Goal: Complete application form

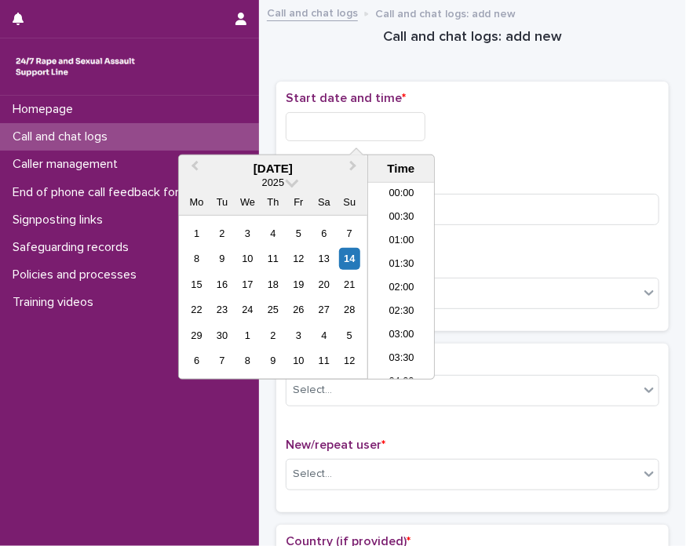
scroll to position [432, 0]
click at [394, 124] on input "text" at bounding box center [356, 126] width 140 height 29
click at [402, 285] on li "11:00" at bounding box center [401, 281] width 67 height 24
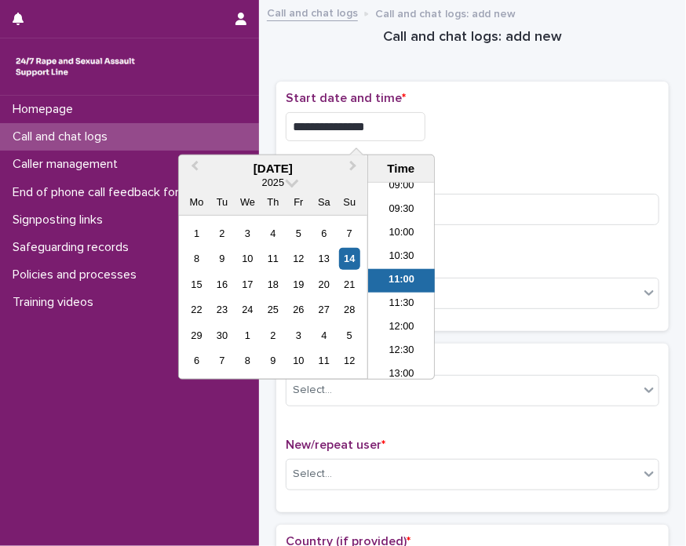
click at [406, 119] on input "**********" at bounding box center [356, 126] width 140 height 29
type input "**********"
click at [476, 278] on div "Select..." at bounding box center [473, 293] width 374 height 31
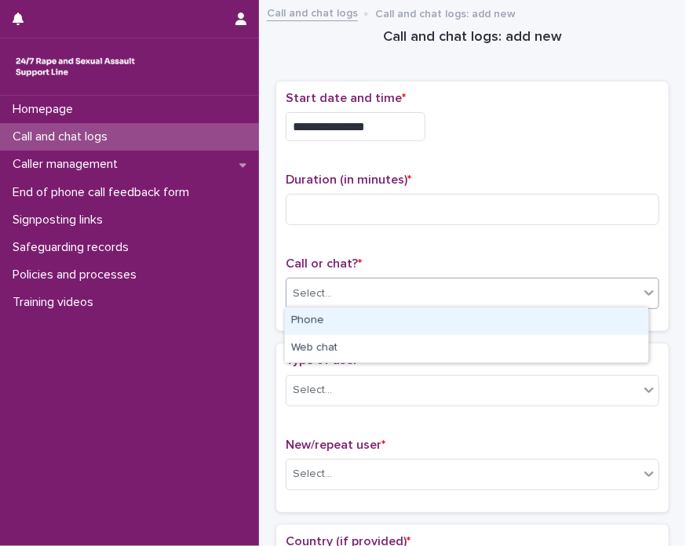
click at [417, 327] on div "Phone" at bounding box center [467, 321] width 364 height 27
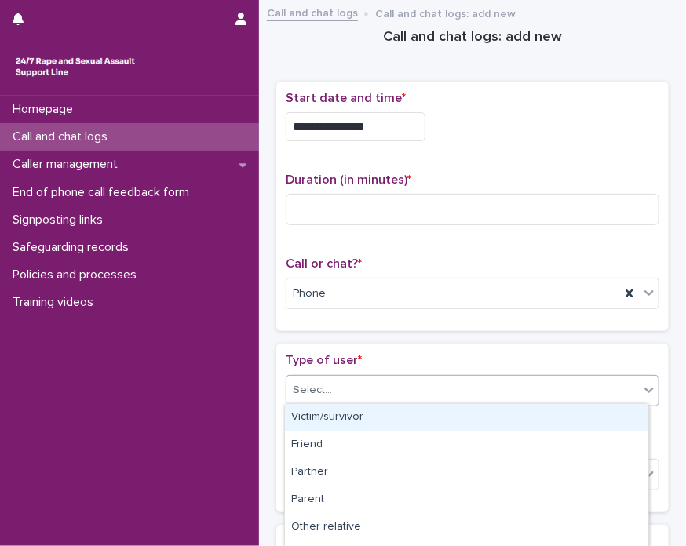
click at [354, 388] on div "Select..." at bounding box center [463, 391] width 353 height 26
click at [374, 424] on div "Victim/survivor" at bounding box center [467, 417] width 364 height 27
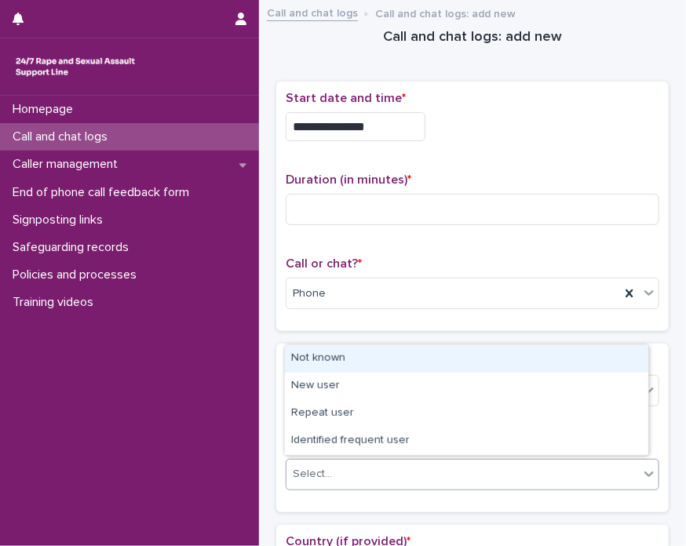
click at [360, 478] on div "Select..." at bounding box center [463, 475] width 353 height 26
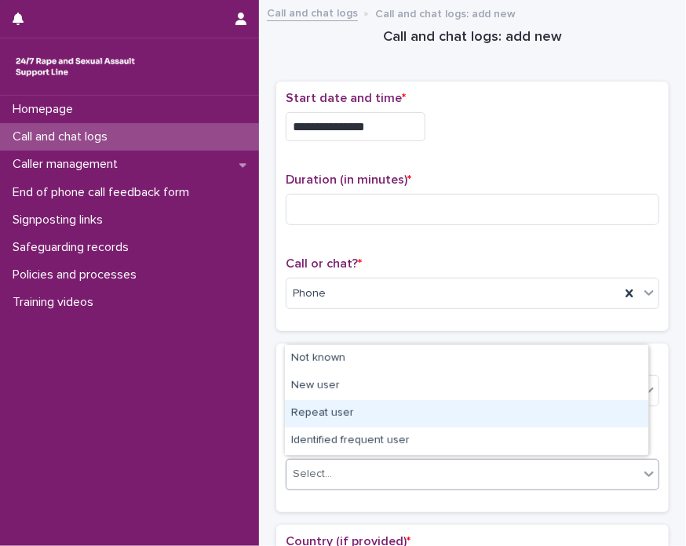
click at [330, 407] on div "Repeat user" at bounding box center [467, 413] width 364 height 27
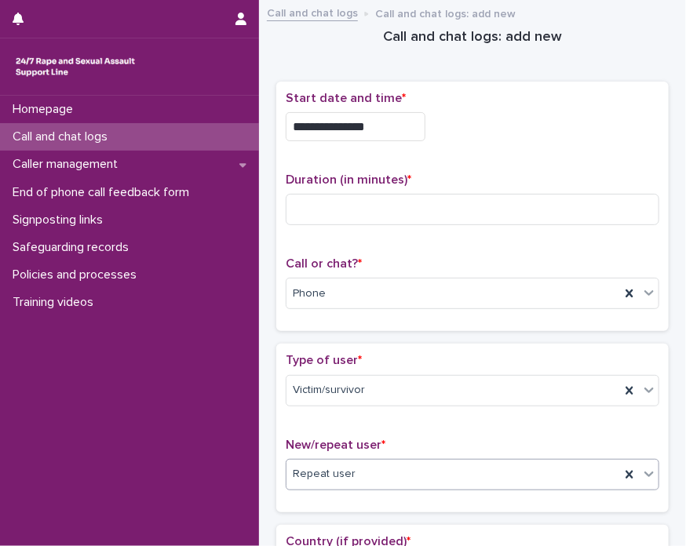
click at [330, 407] on div "Type of user * Victim/survivor" at bounding box center [473, 385] width 374 height 65
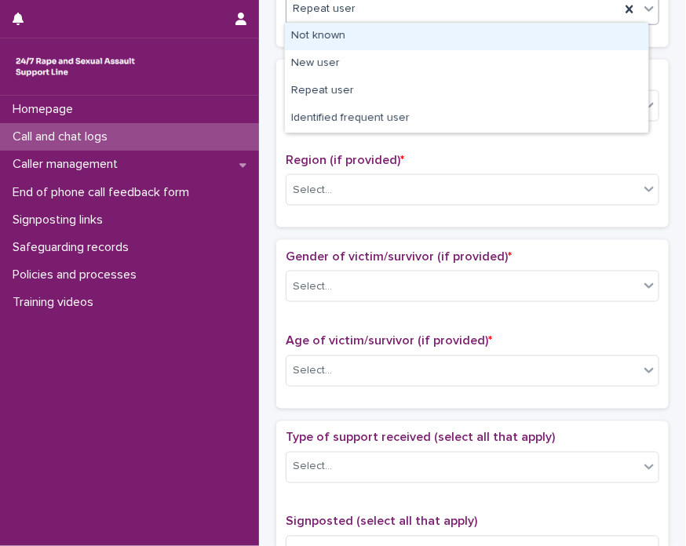
scroll to position [465, 0]
click at [382, 11] on div "Repeat user" at bounding box center [454, 10] width 334 height 26
click at [374, 39] on div "Not known" at bounding box center [467, 36] width 364 height 27
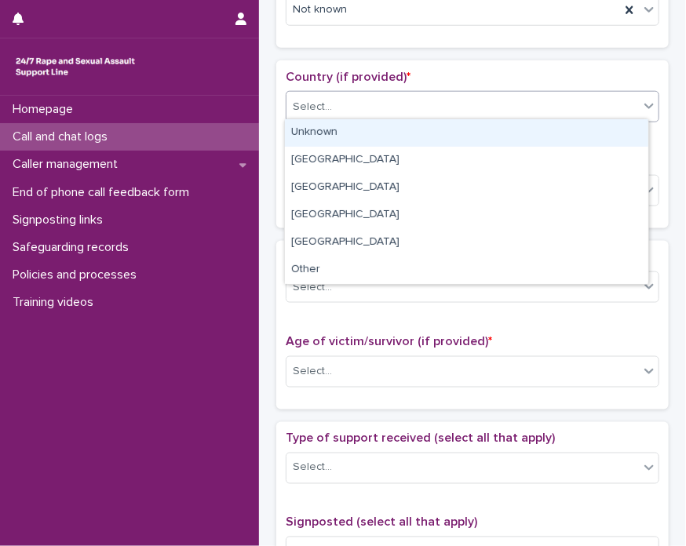
click at [348, 94] on div "Select..." at bounding box center [463, 107] width 353 height 26
click at [333, 141] on div "Unknown" at bounding box center [467, 132] width 364 height 27
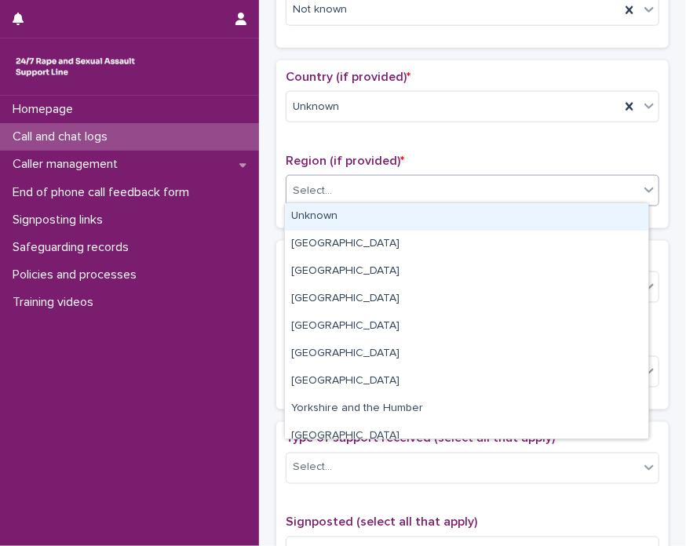
click at [323, 185] on div "Select..." at bounding box center [312, 191] width 39 height 16
click at [320, 209] on div "Unknown" at bounding box center [467, 216] width 364 height 27
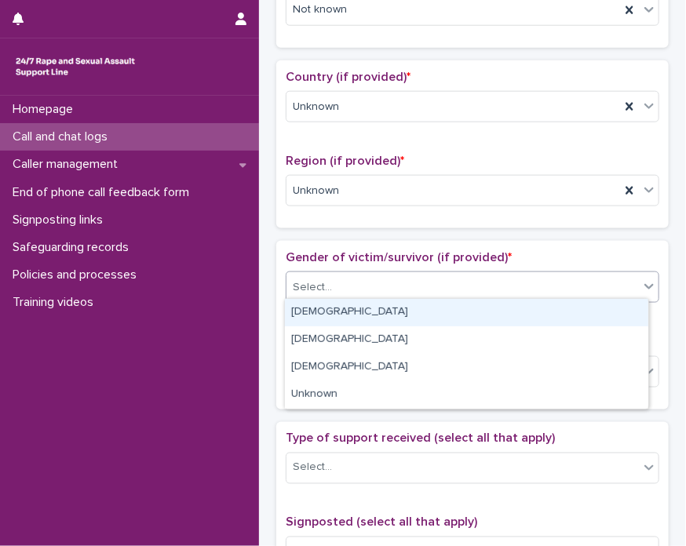
click at [320, 275] on div "Select..." at bounding box center [463, 288] width 353 height 26
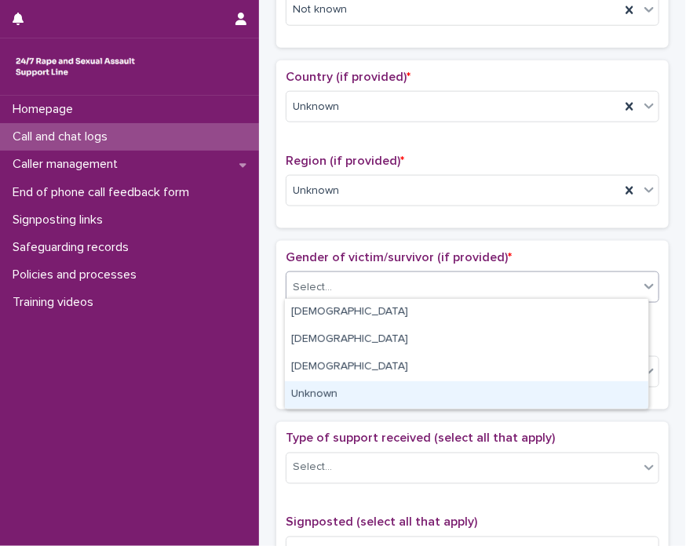
click at [320, 389] on div "Unknown" at bounding box center [467, 395] width 364 height 27
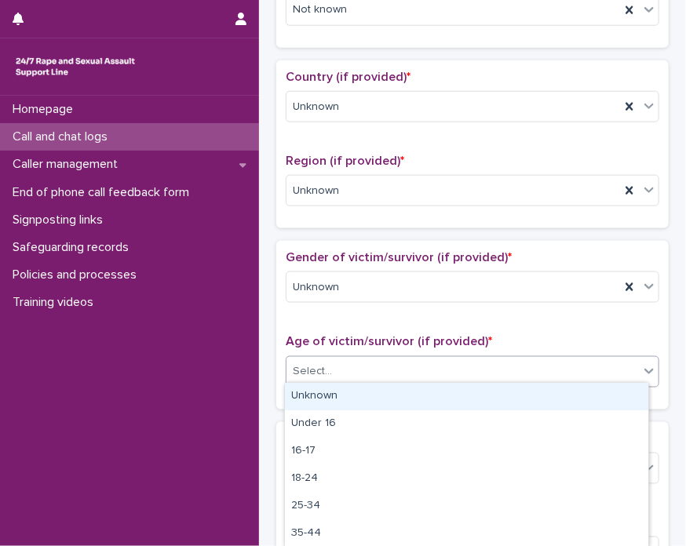
click at [358, 359] on div "Select..." at bounding box center [463, 372] width 353 height 26
click at [353, 394] on div "Unknown" at bounding box center [467, 396] width 364 height 27
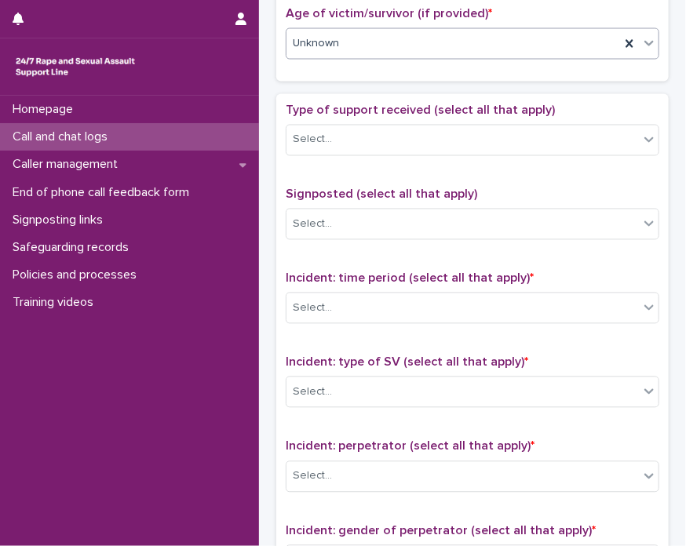
scroll to position [908, 0]
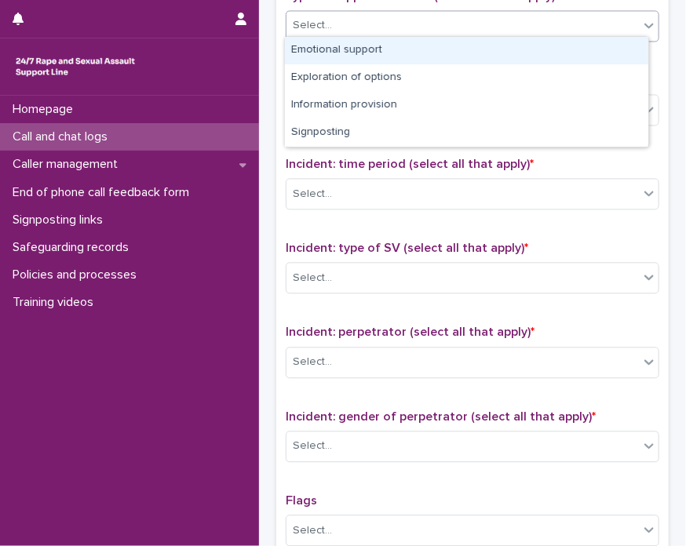
click at [361, 24] on div "Select..." at bounding box center [463, 26] width 353 height 26
click at [342, 58] on div "Emotional support" at bounding box center [467, 50] width 364 height 27
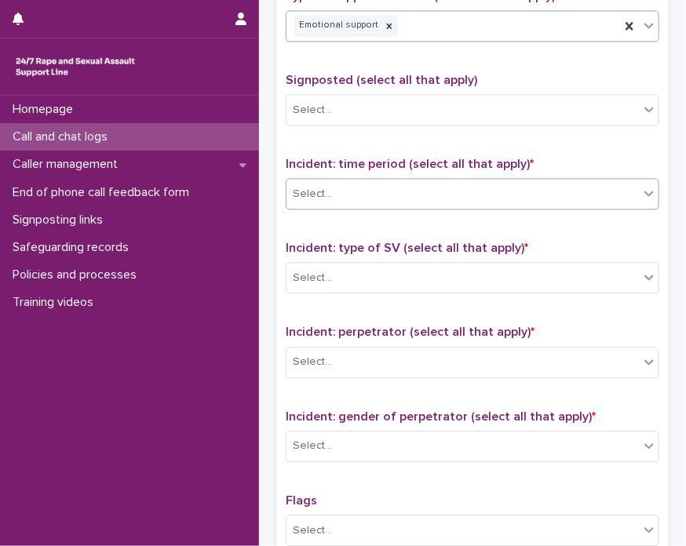
click at [380, 188] on div "Select..." at bounding box center [463, 194] width 353 height 26
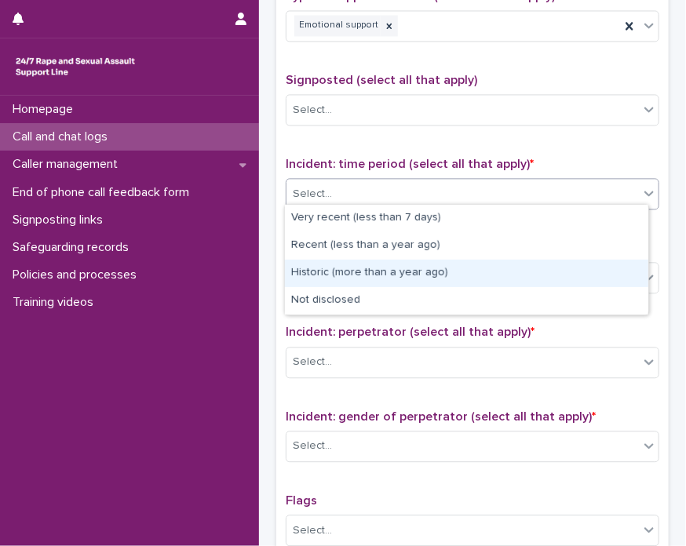
click at [379, 272] on div "Historic (more than a year ago)" at bounding box center [467, 273] width 364 height 27
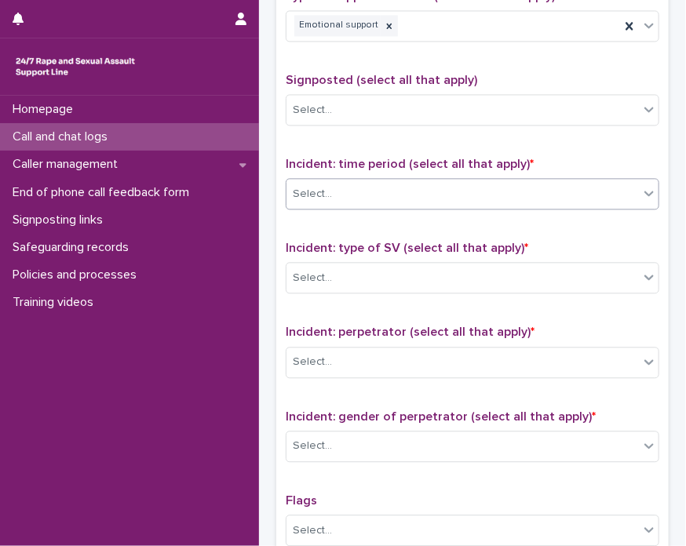
click at [379, 272] on div "Select..." at bounding box center [463, 278] width 353 height 26
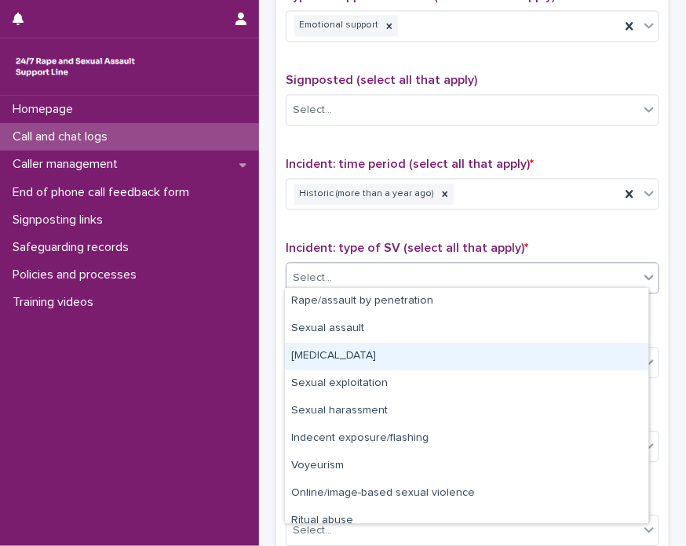
click at [360, 348] on div "Child sexual abuse" at bounding box center [467, 356] width 364 height 27
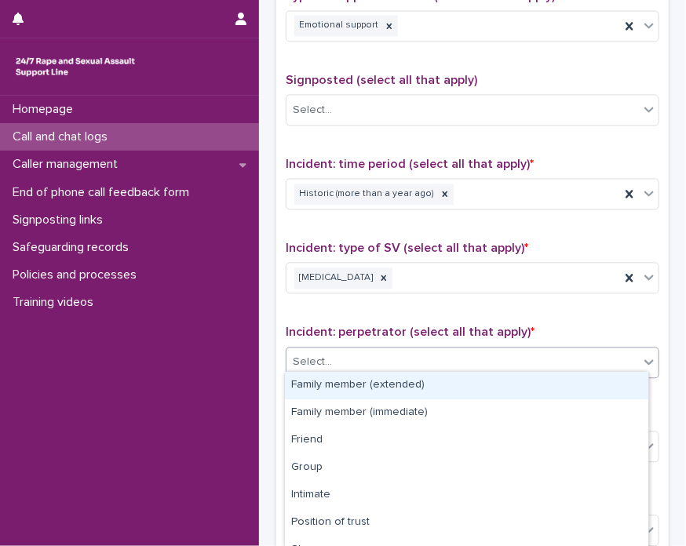
click at [376, 364] on div "Select..." at bounding box center [463, 362] width 353 height 26
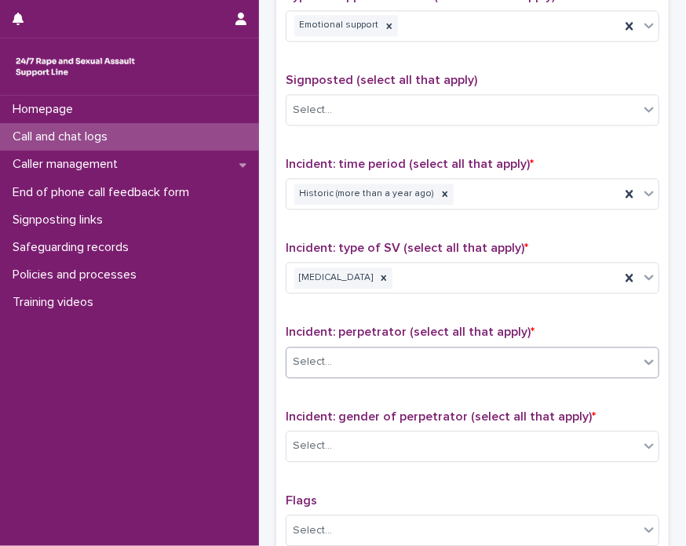
click at [488, 349] on div "Select..." at bounding box center [463, 362] width 353 height 26
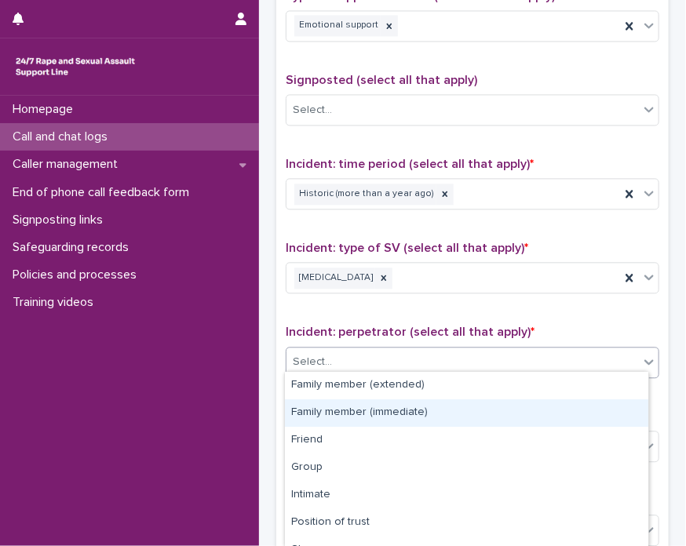
scroll to position [126, 0]
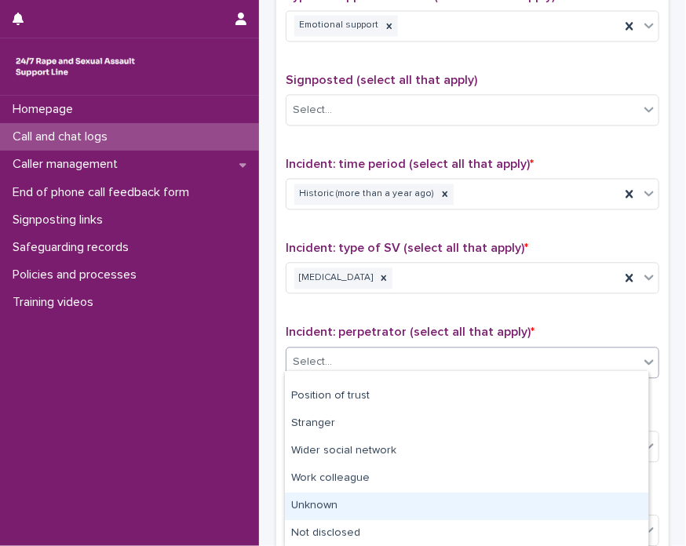
click at [572, 502] on div "Unknown" at bounding box center [467, 506] width 364 height 27
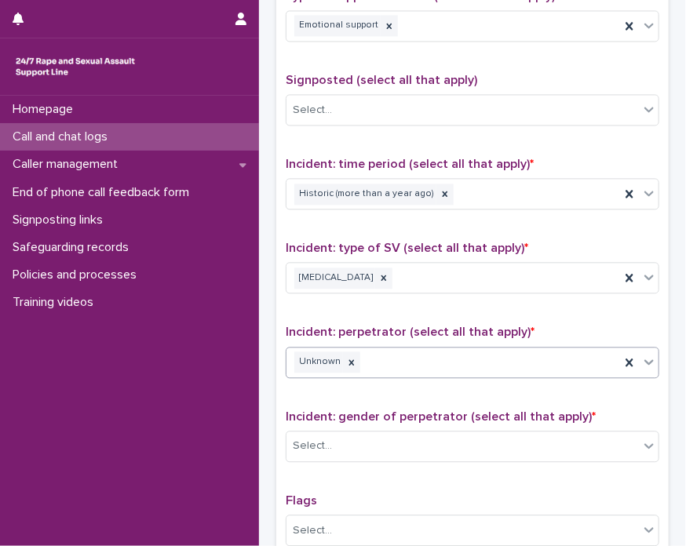
click at [348, 349] on div "Unknown" at bounding box center [454, 362] width 334 height 27
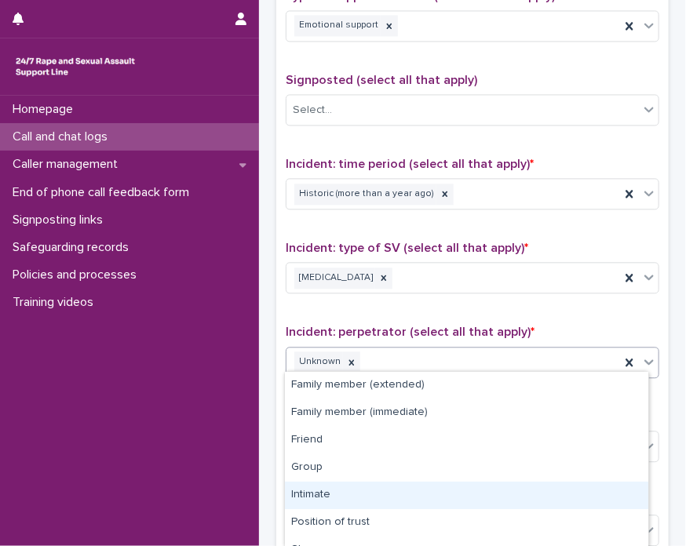
scroll to position [100, 0]
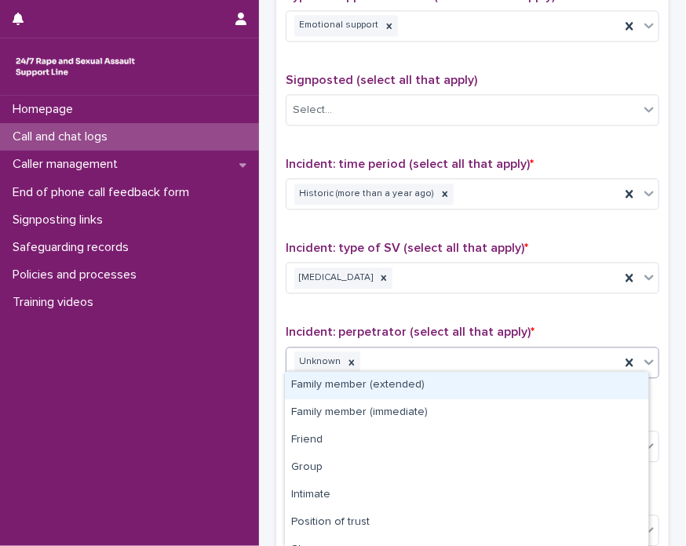
click at [531, 349] on div "Unknown" at bounding box center [454, 362] width 334 height 27
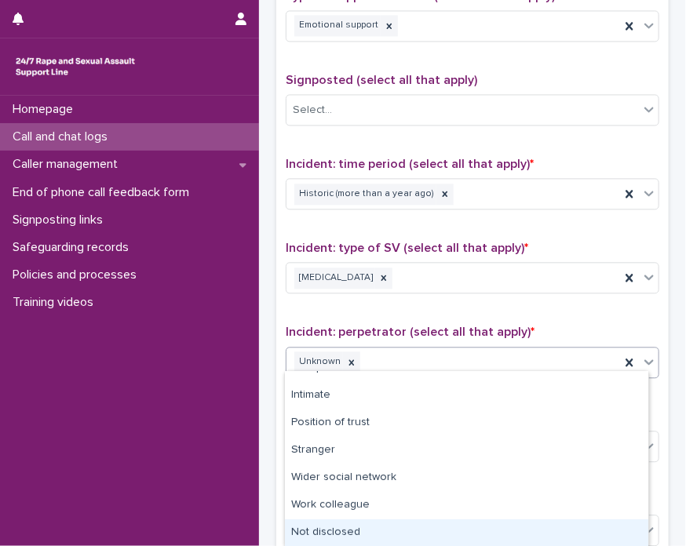
click at [616, 523] on div "Not disclosed" at bounding box center [467, 533] width 364 height 27
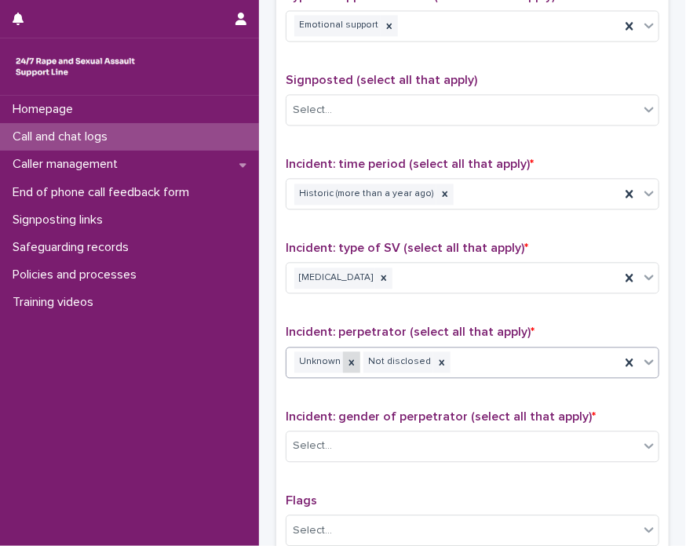
click at [351, 357] on icon at bounding box center [351, 362] width 11 height 11
click at [353, 422] on div "Incident: gender of perpetrator (select all that apply) * Select..." at bounding box center [473, 442] width 374 height 65
click at [383, 440] on div "Select..." at bounding box center [463, 446] width 353 height 26
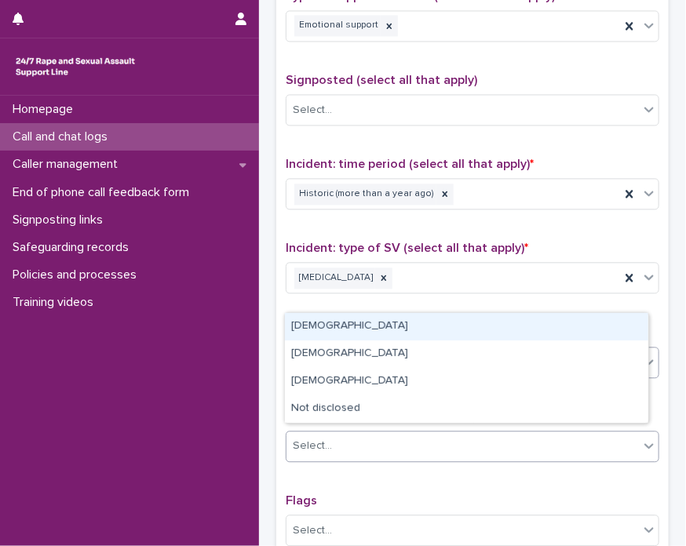
click at [404, 332] on div "Male" at bounding box center [467, 326] width 364 height 27
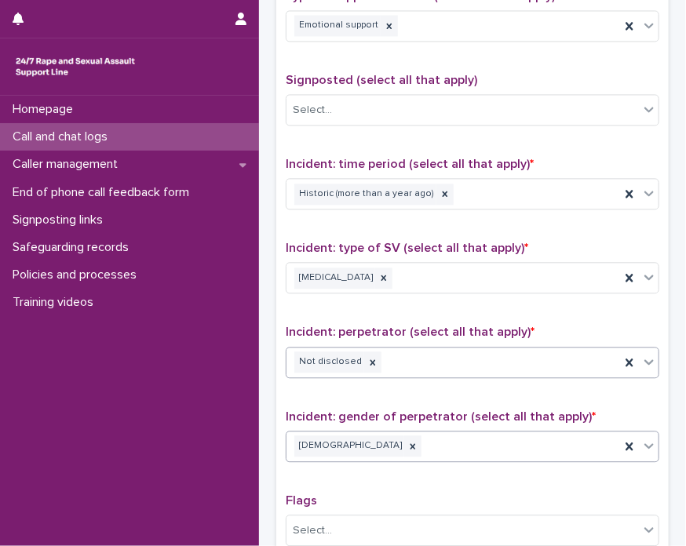
scroll to position [1170, 0]
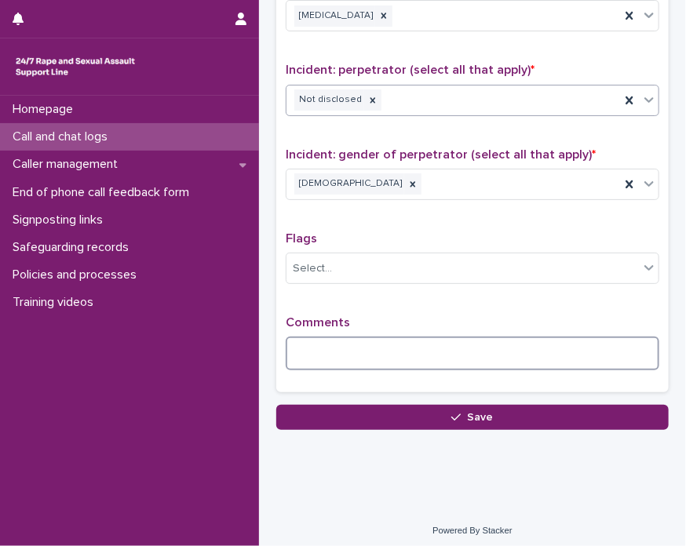
click at [533, 350] on textarea at bounding box center [473, 354] width 374 height 34
type textarea "*"
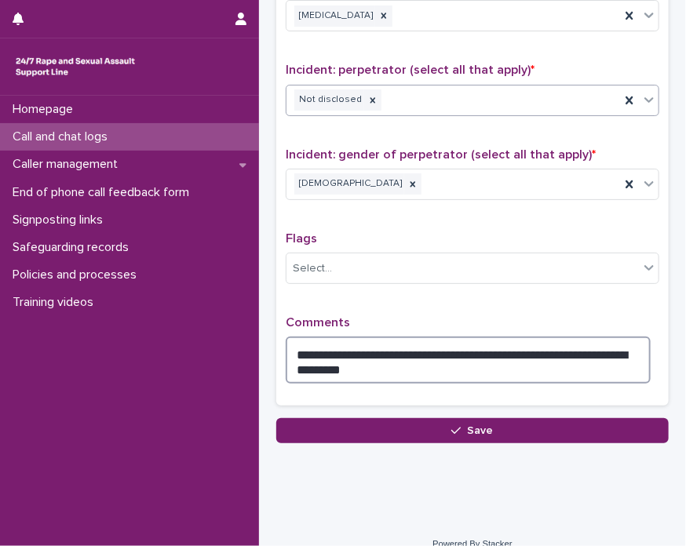
type textarea "**********"
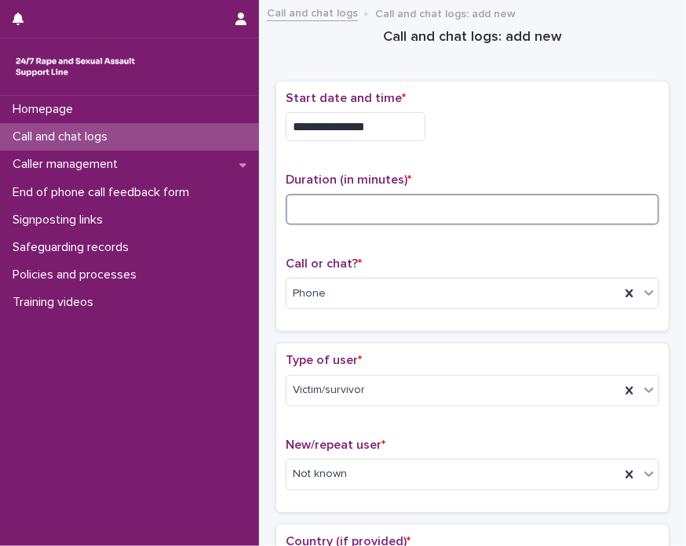
click at [338, 217] on input at bounding box center [473, 209] width 374 height 31
type input "**"
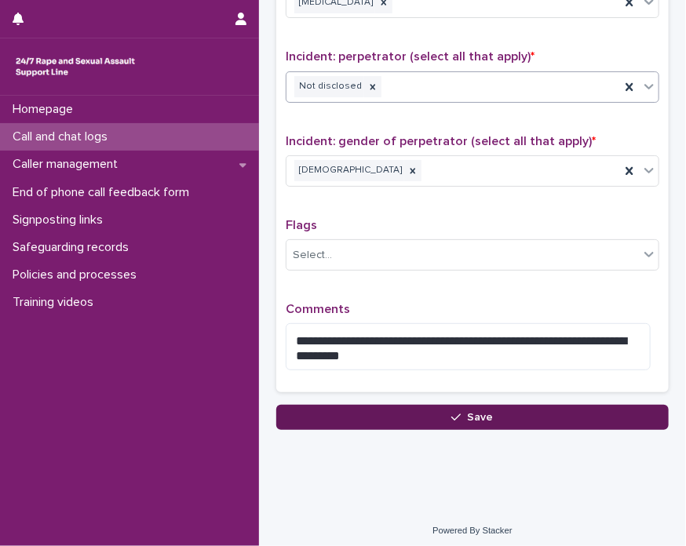
click at [536, 405] on button "Save" at bounding box center [472, 417] width 393 height 25
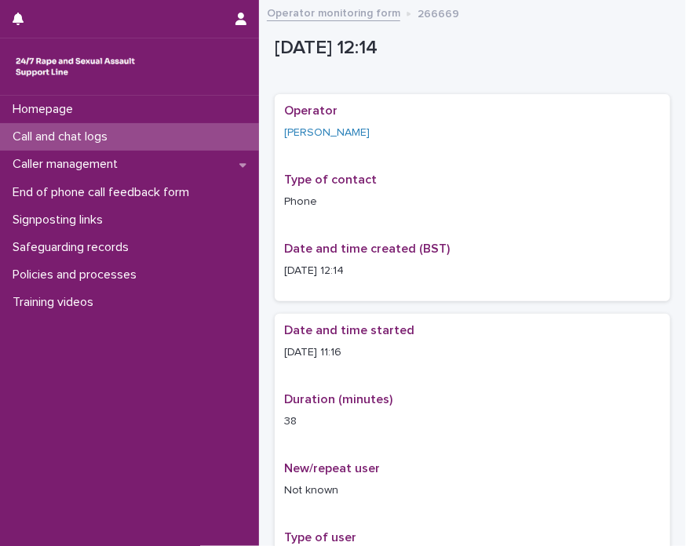
click at [297, 14] on link "Operator monitoring form" at bounding box center [333, 12] width 133 height 18
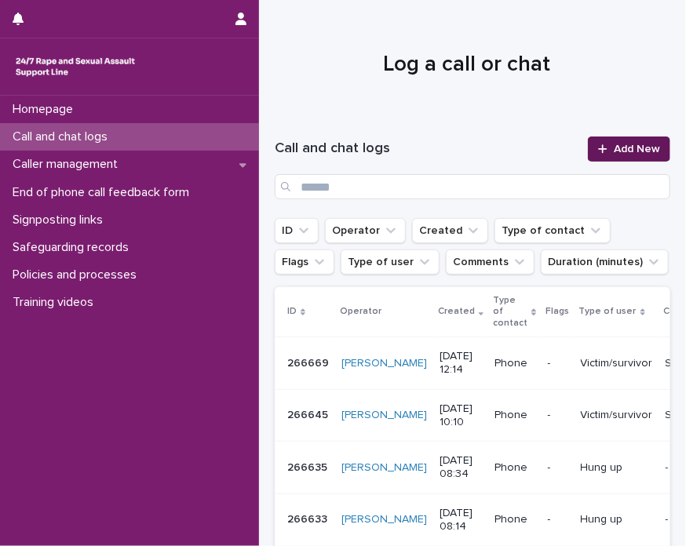
click at [649, 159] on link "Add New" at bounding box center [629, 149] width 82 height 25
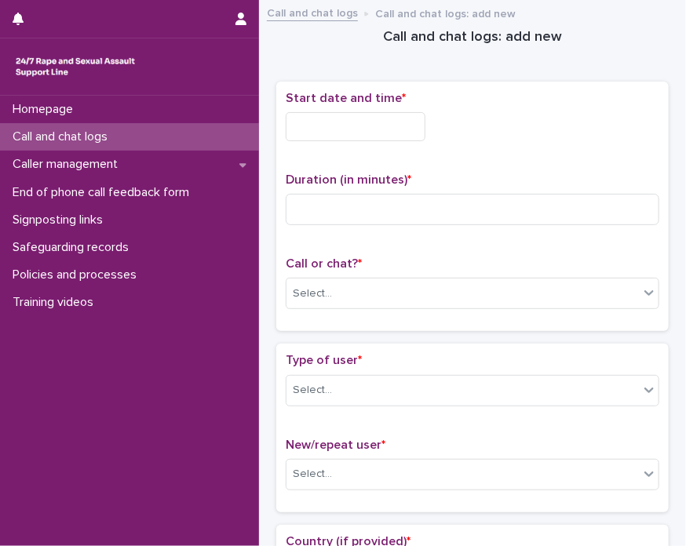
click at [376, 139] on div "Start date and time *" at bounding box center [473, 122] width 374 height 63
click at [365, 131] on input "text" at bounding box center [356, 126] width 140 height 29
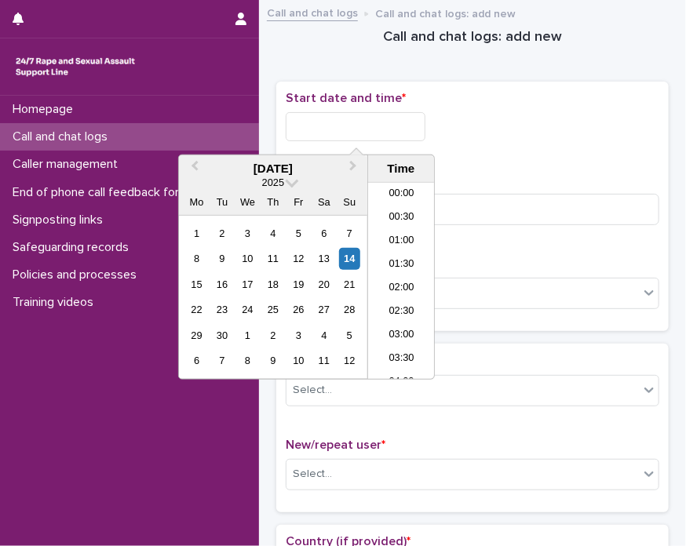
scroll to position [479, 0]
click at [405, 276] on li "12:00" at bounding box center [401, 281] width 67 height 24
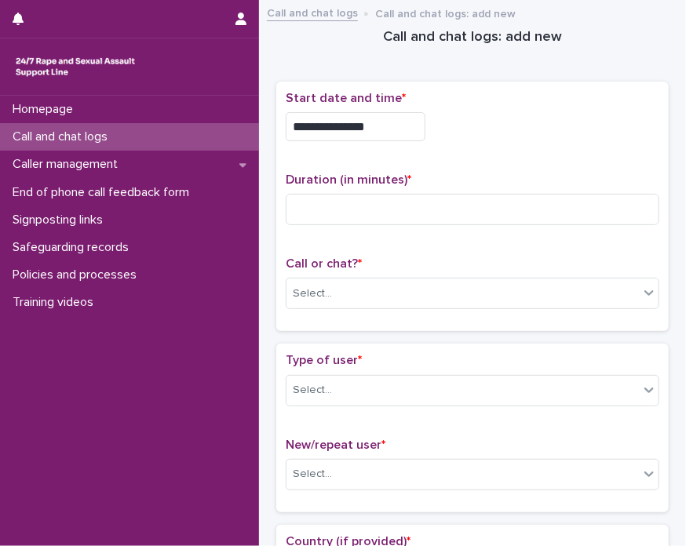
click at [397, 125] on input "**********" at bounding box center [356, 126] width 140 height 29
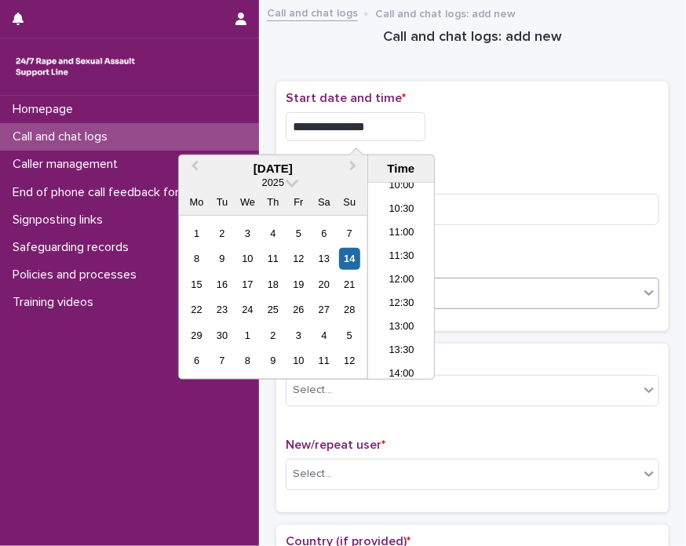
type input "**********"
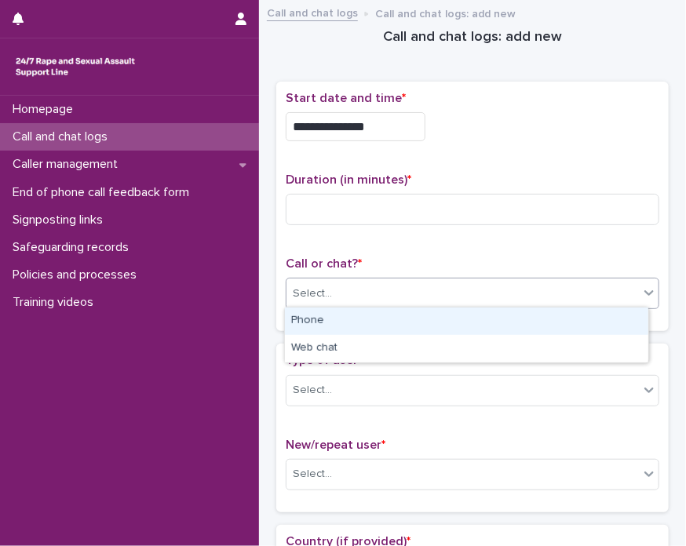
click at [534, 293] on div "Select..." at bounding box center [463, 294] width 353 height 26
click at [510, 329] on div "Phone" at bounding box center [467, 321] width 364 height 27
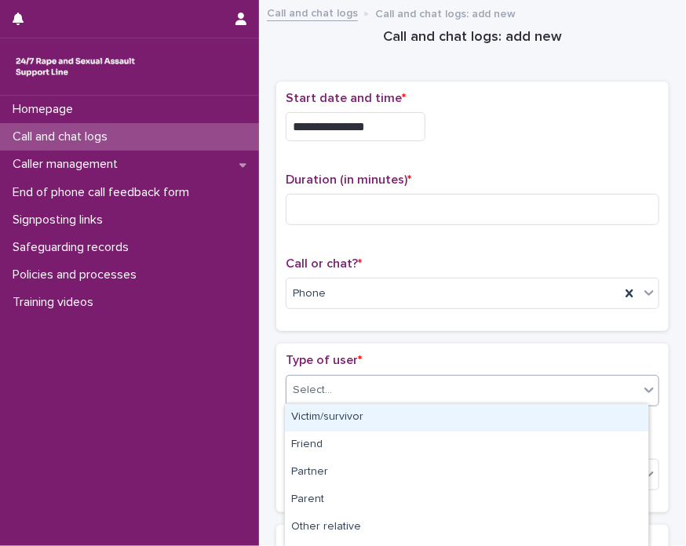
click at [460, 390] on div "Select..." at bounding box center [463, 391] width 353 height 26
click at [440, 418] on div "Victim/survivor" at bounding box center [467, 417] width 364 height 27
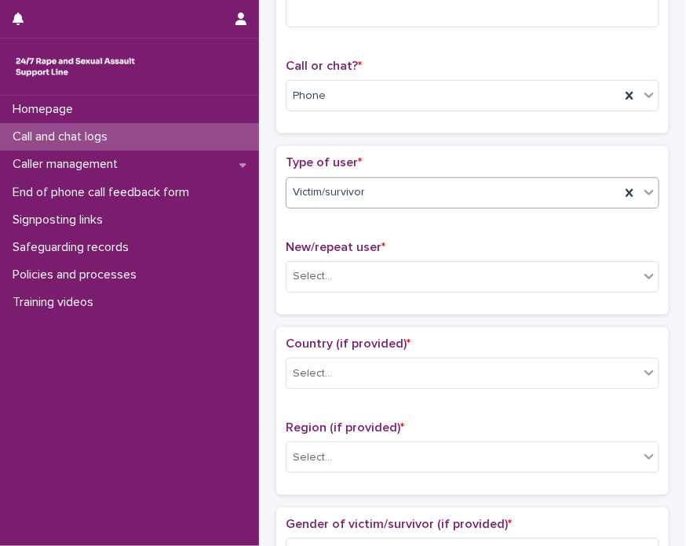
scroll to position [216, 0]
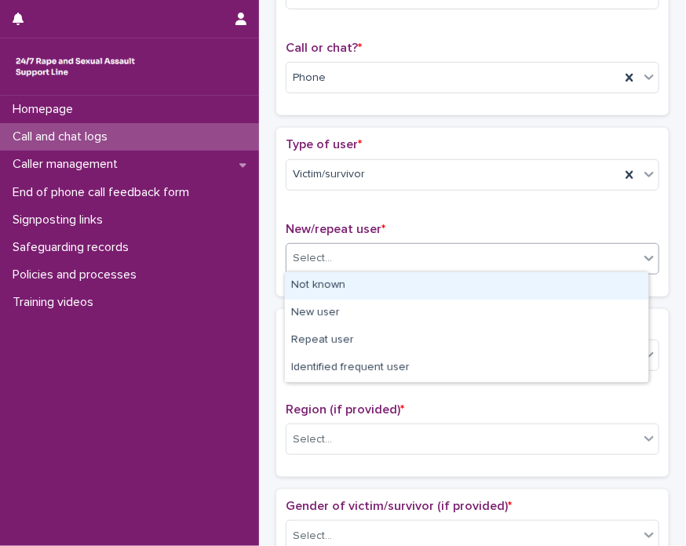
click at [509, 246] on div "Select..." at bounding box center [463, 259] width 353 height 26
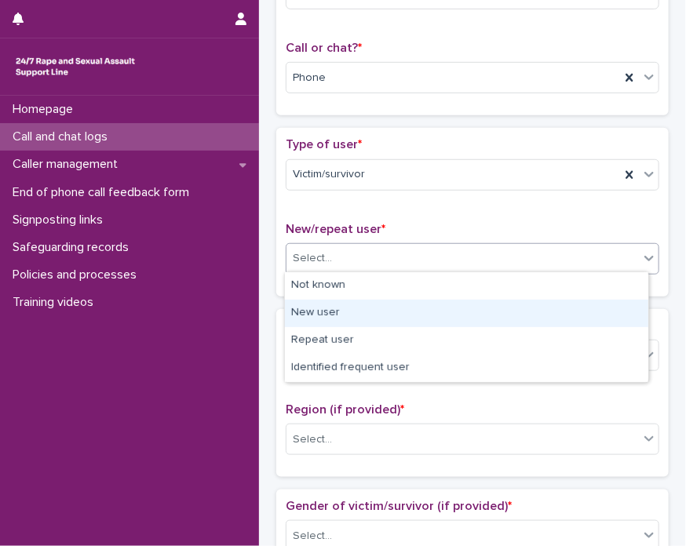
click at [433, 310] on div "New user" at bounding box center [467, 313] width 364 height 27
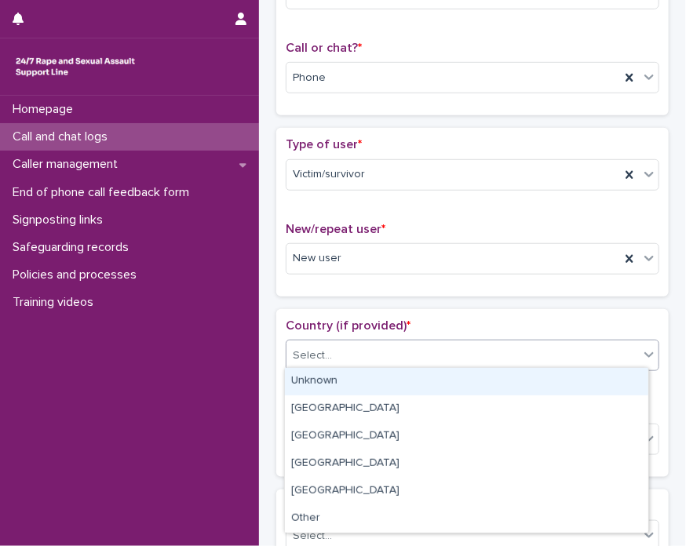
click at [402, 353] on div "Select..." at bounding box center [463, 356] width 353 height 26
click at [383, 378] on div "Unknown" at bounding box center [467, 381] width 364 height 27
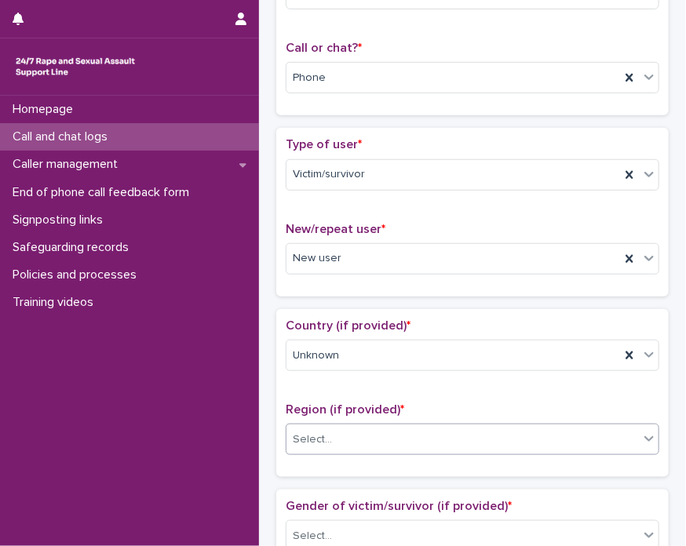
drag, startPoint x: 360, startPoint y: 454, endPoint x: 390, endPoint y: 422, distance: 43.9
click at [390, 422] on div "Region (if provided) * Select..." at bounding box center [473, 435] width 374 height 65
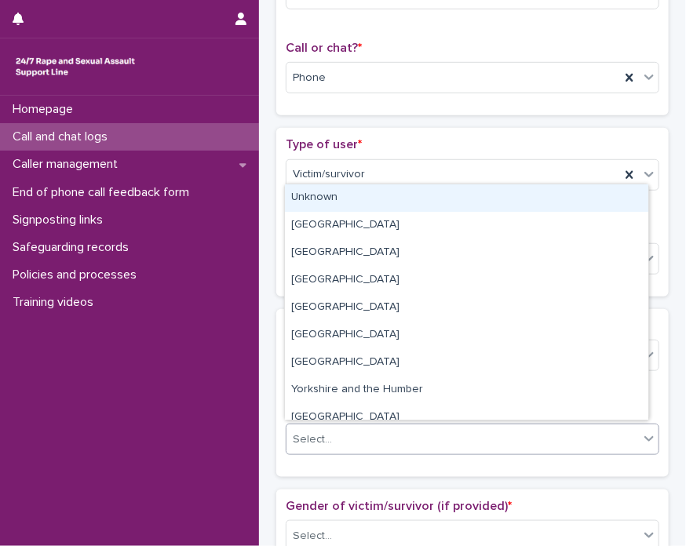
click at [390, 427] on div "Select..." at bounding box center [463, 440] width 353 height 26
click at [373, 204] on div "Unknown" at bounding box center [467, 198] width 364 height 27
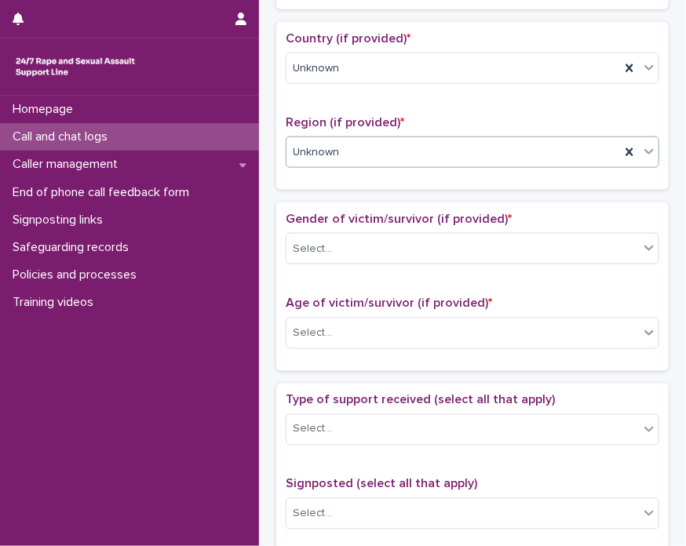
scroll to position [516, 0]
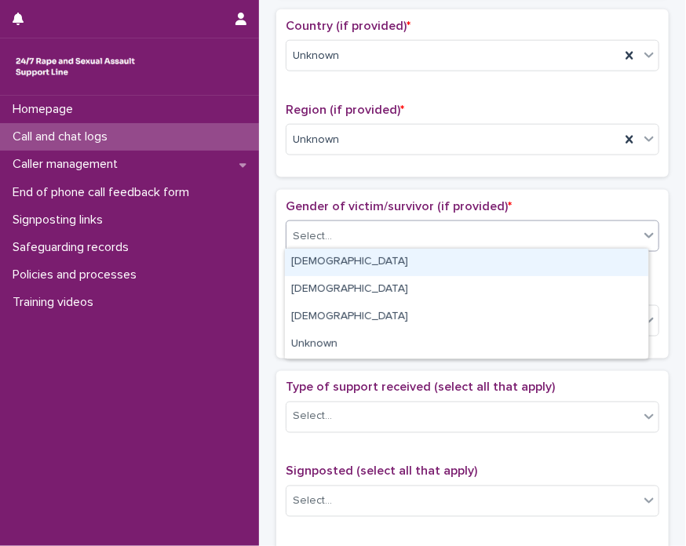
click at [344, 226] on div "Select..." at bounding box center [463, 237] width 353 height 26
click at [330, 272] on div "Female" at bounding box center [467, 262] width 364 height 27
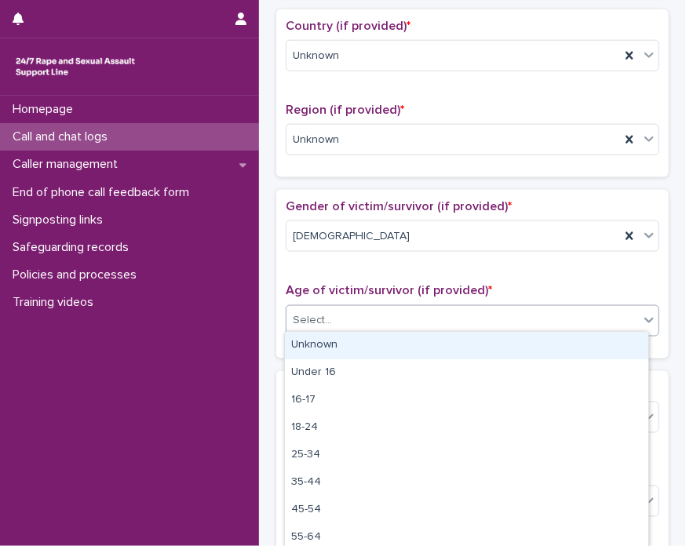
click at [320, 313] on div "Select..." at bounding box center [312, 320] width 39 height 16
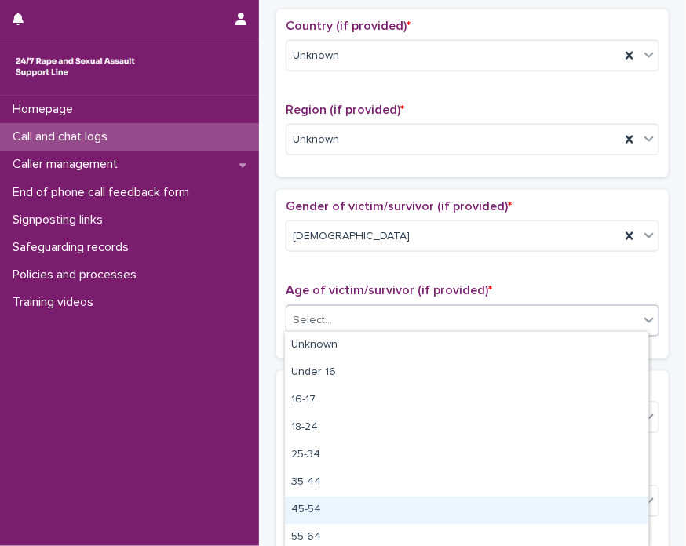
click at [332, 517] on div "45-54" at bounding box center [467, 510] width 364 height 27
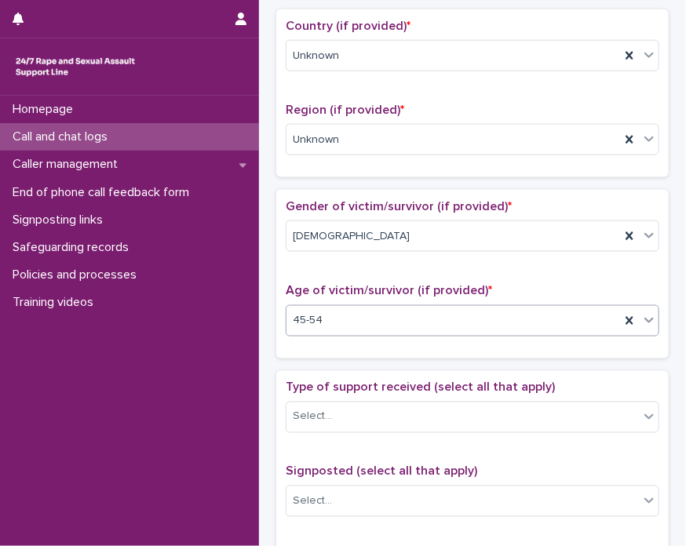
scroll to position [653, 0]
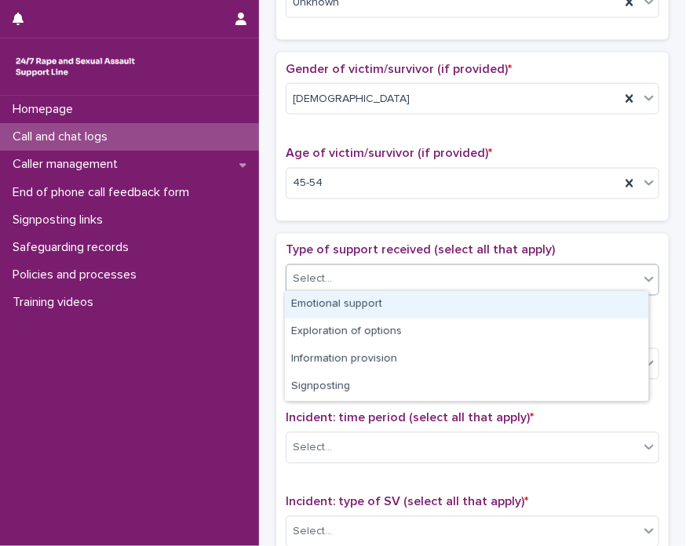
click at [563, 267] on div "Select..." at bounding box center [463, 280] width 353 height 26
click at [519, 300] on div "Emotional support" at bounding box center [467, 304] width 364 height 27
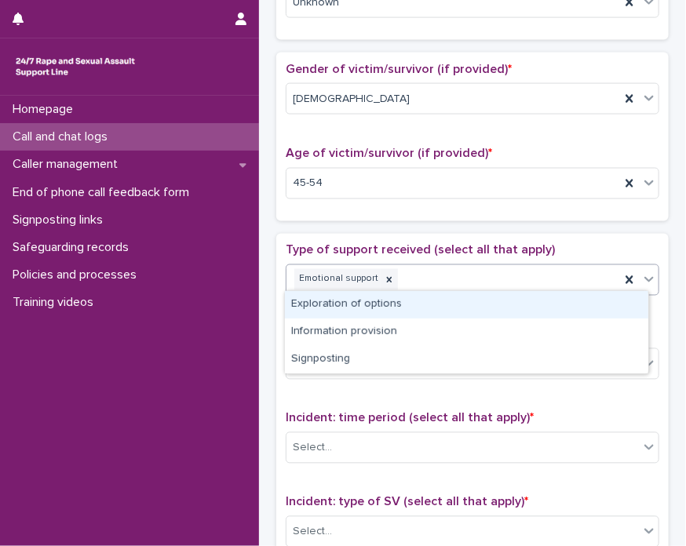
click at [512, 275] on div "Emotional support" at bounding box center [454, 279] width 334 height 27
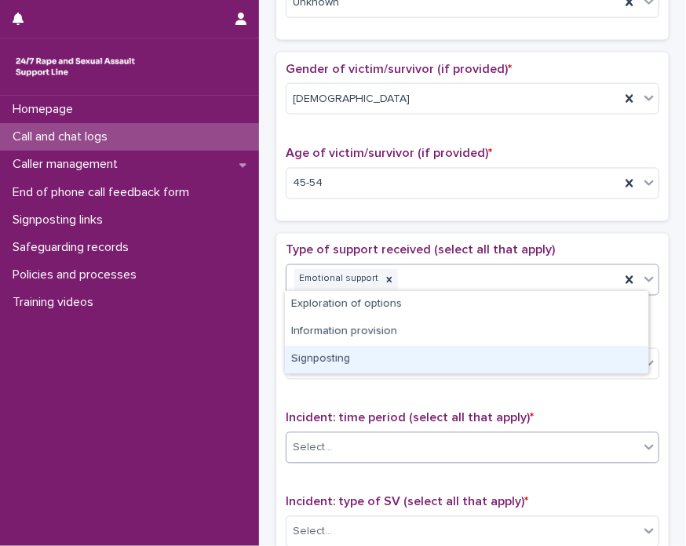
click at [467, 441] on div "Select..." at bounding box center [463, 449] width 353 height 26
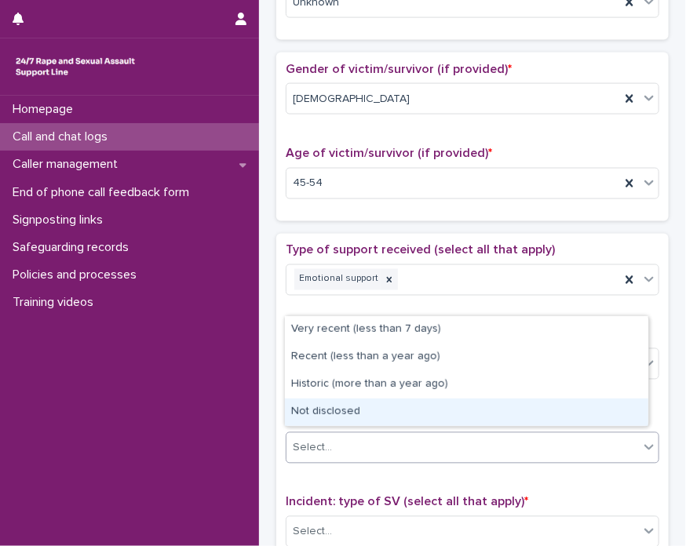
click at [389, 421] on div "Not disclosed" at bounding box center [467, 412] width 364 height 27
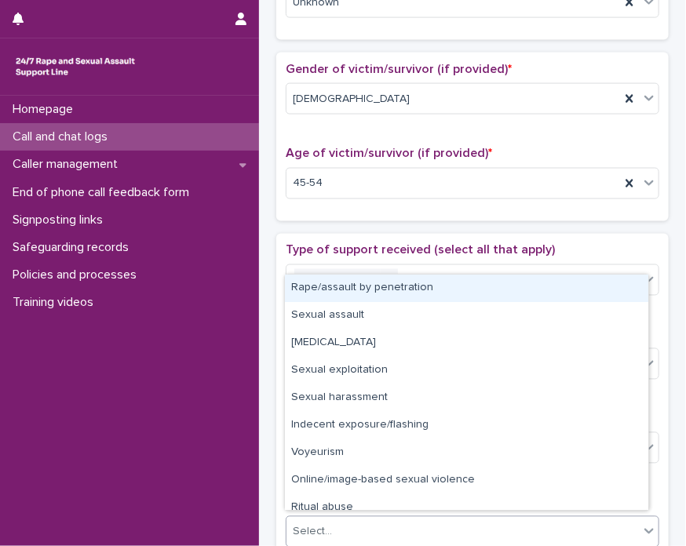
click at [382, 520] on div "Select..." at bounding box center [463, 533] width 353 height 26
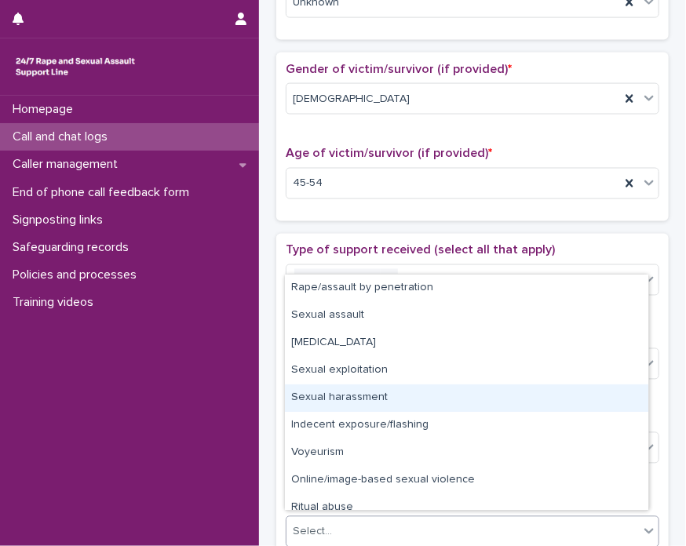
scroll to position [39, 0]
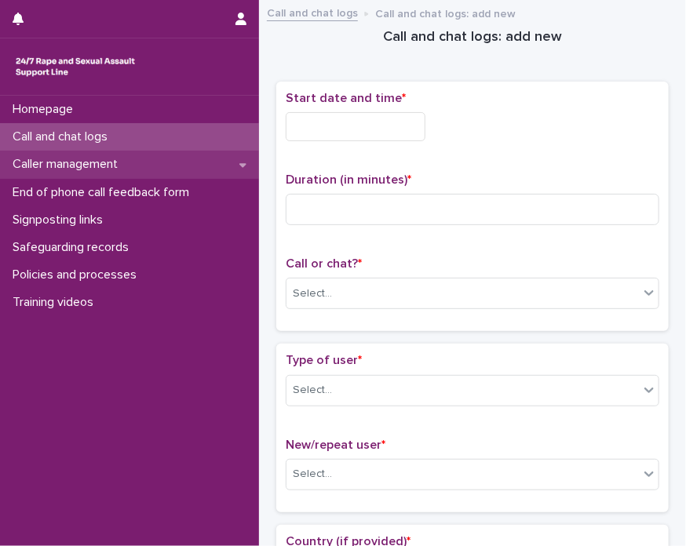
click at [144, 156] on div "Caller management" at bounding box center [129, 164] width 259 height 27
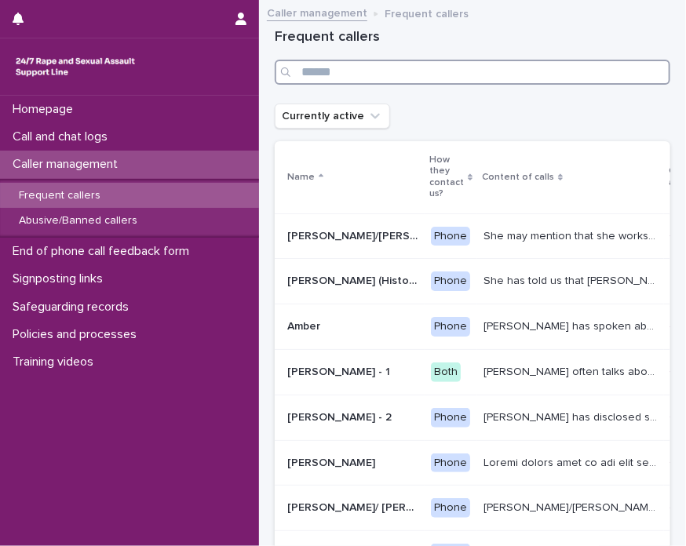
click at [371, 67] on input "Search" at bounding box center [473, 72] width 396 height 25
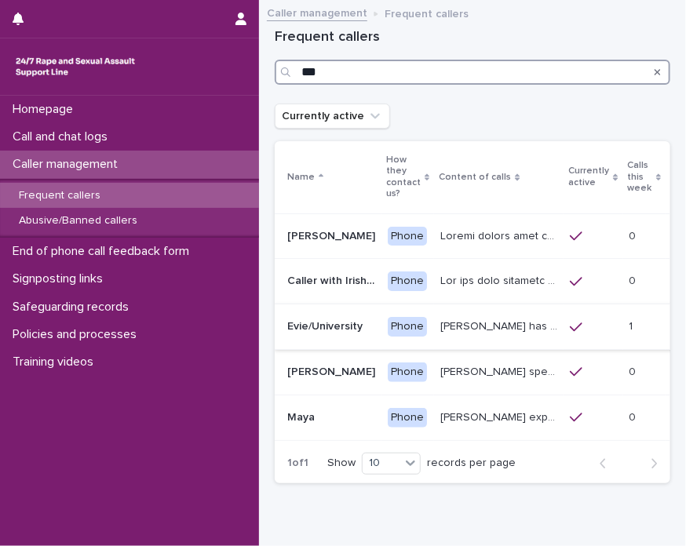
type input "***"
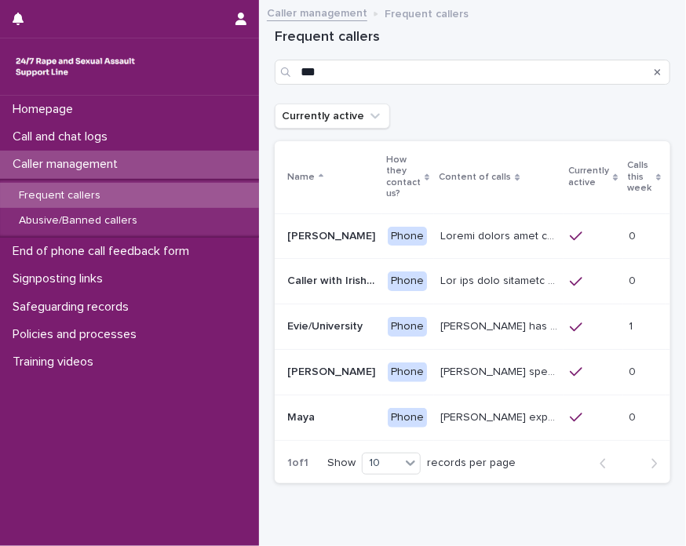
click at [342, 323] on p "Evie/University" at bounding box center [326, 325] width 79 height 16
